Goal: Task Accomplishment & Management: Manage account settings

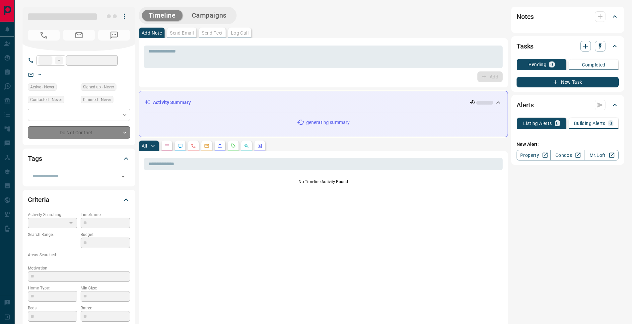
type input "**"
type input "**********"
type input "*"
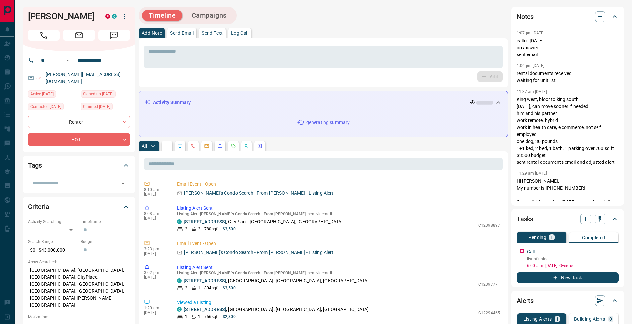
click at [244, 31] on p "Log Call" at bounding box center [240, 33] width 18 height 5
click at [485, 77] on button "Log Call" at bounding box center [490, 76] width 26 height 11
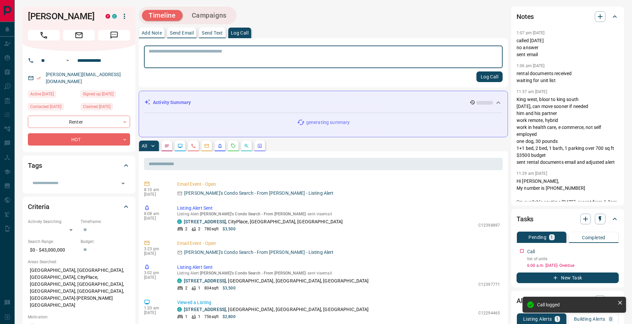
click at [159, 33] on p "Add Note" at bounding box center [152, 33] width 20 height 5
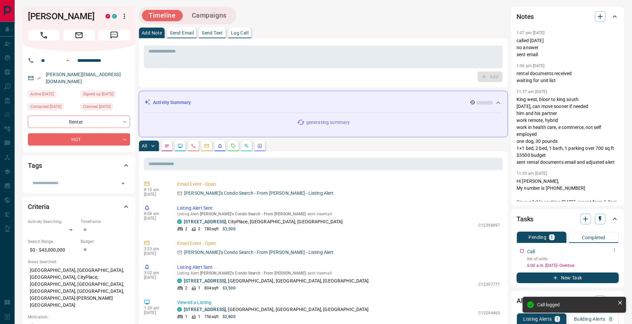
click at [617, 251] on icon "button" at bounding box center [614, 249] width 5 height 5
click at [611, 261] on li "Edit" at bounding box center [603, 262] width 29 height 10
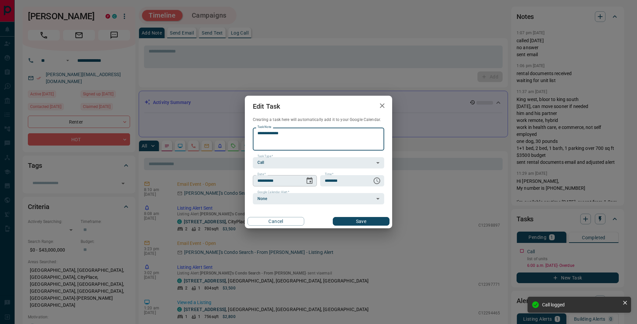
click at [308, 182] on icon "Choose date, selected date is Sep 11, 2025" at bounding box center [310, 181] width 8 height 8
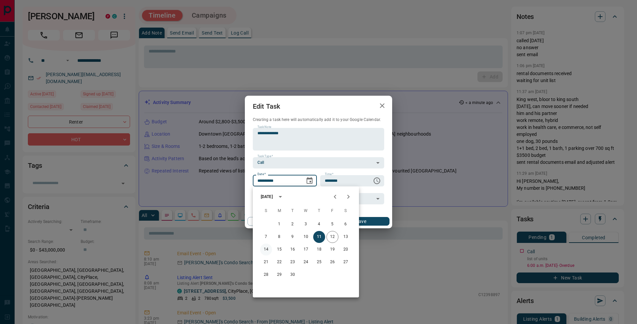
click at [268, 249] on button "14" at bounding box center [266, 249] width 12 height 12
type input "**********"
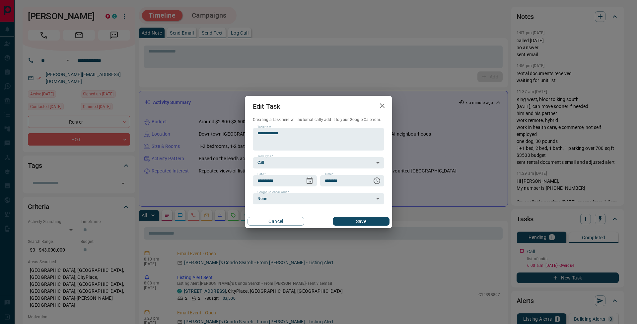
click at [360, 226] on div "Cancel Save" at bounding box center [318, 221] width 147 height 14
click at [362, 223] on button "Save" at bounding box center [361, 221] width 57 height 9
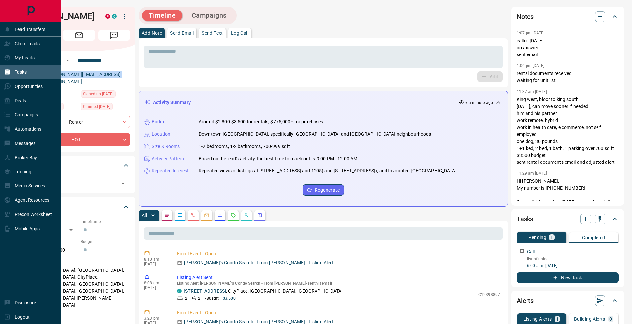
click at [13, 72] on div "Tasks" at bounding box center [15, 72] width 23 height 11
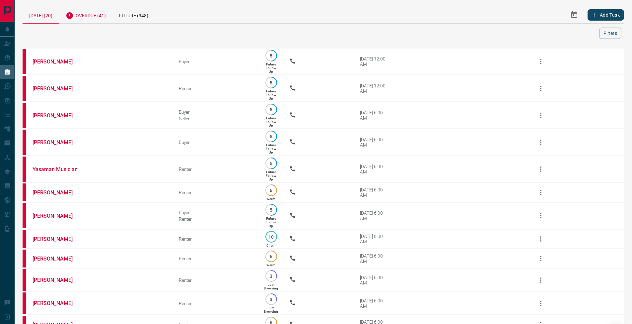
click at [98, 20] on div "Overdue (41)" at bounding box center [85, 15] width 53 height 16
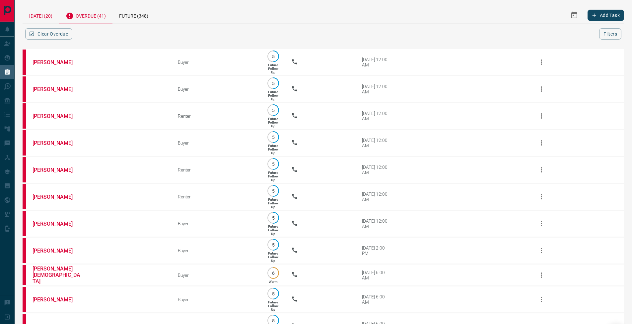
click at [47, 13] on div "[DATE] (20)" at bounding box center [41, 15] width 37 height 17
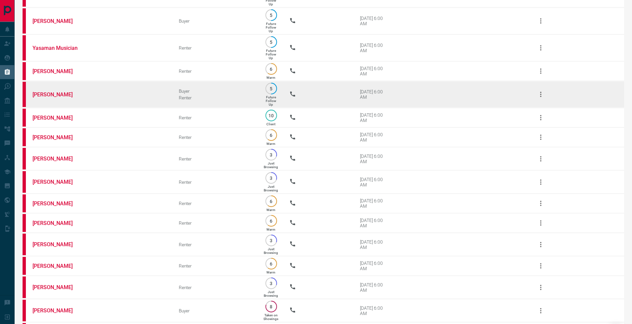
scroll to position [132, 0]
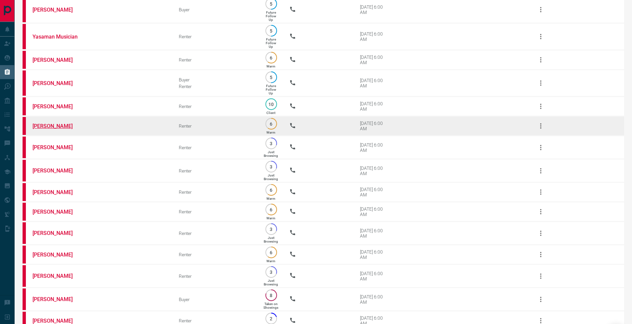
click at [61, 129] on link "[PERSON_NAME]" at bounding box center [58, 126] width 50 height 6
